Goal: Navigation & Orientation: Find specific page/section

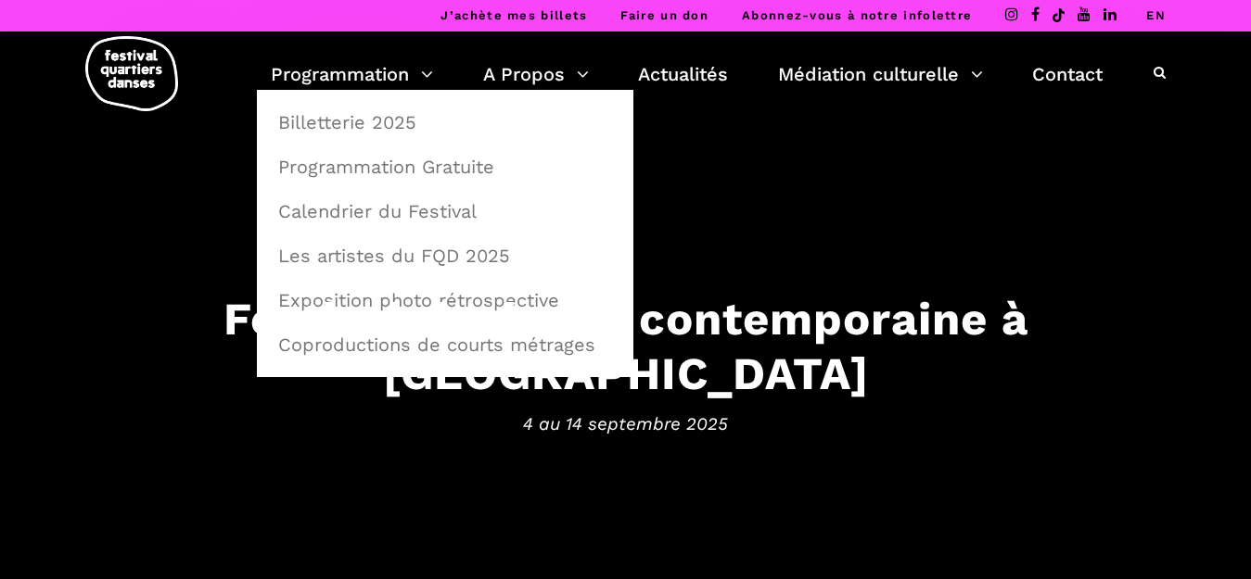
click at [337, 74] on link "Programmation" at bounding box center [352, 74] width 162 height 32
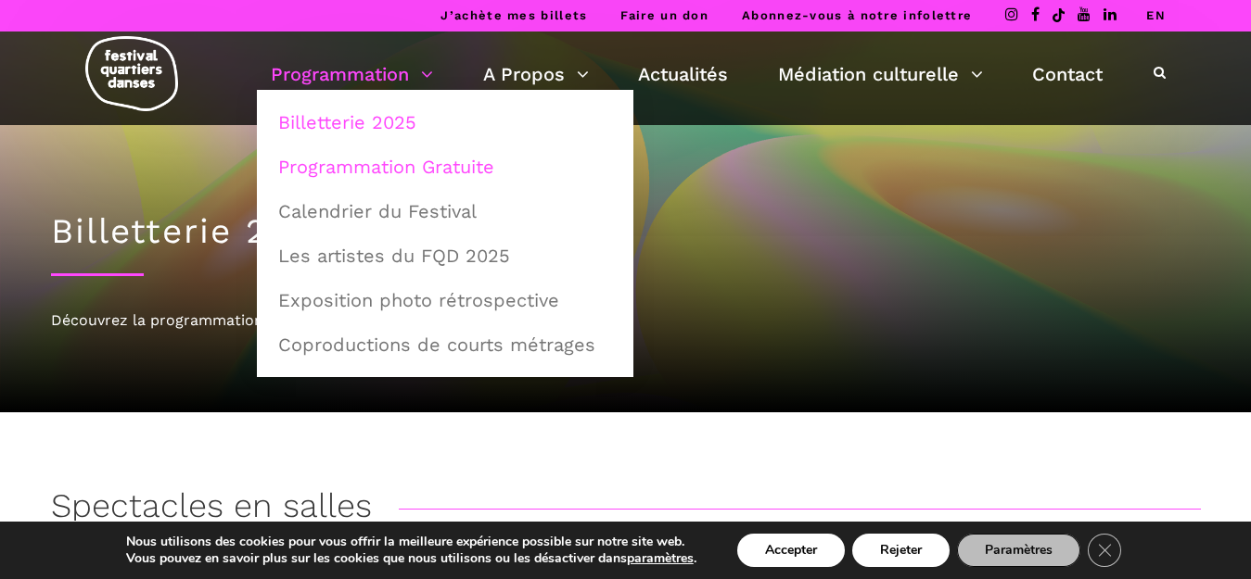
click at [368, 173] on link "Programmation Gratuite" at bounding box center [445, 167] width 356 height 43
